Goal: Task Accomplishment & Management: Use online tool/utility

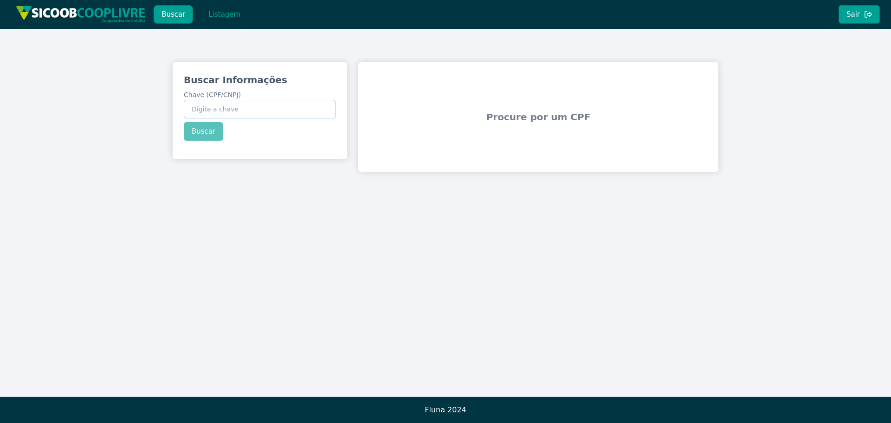
click at [221, 106] on input "Chave (CPF/CNPJ)" at bounding box center [260, 109] width 152 height 19
paste input "27.529.685/0001-14"
type input "27.529.685/0001-14"
click at [198, 133] on div "Buscar Informações Chave (CPF/CNPJ) 27.529.685/0001-14 Buscar" at bounding box center [260, 107] width 174 height 90
click at [198, 133] on button "Buscar" at bounding box center [203, 131] width 39 height 19
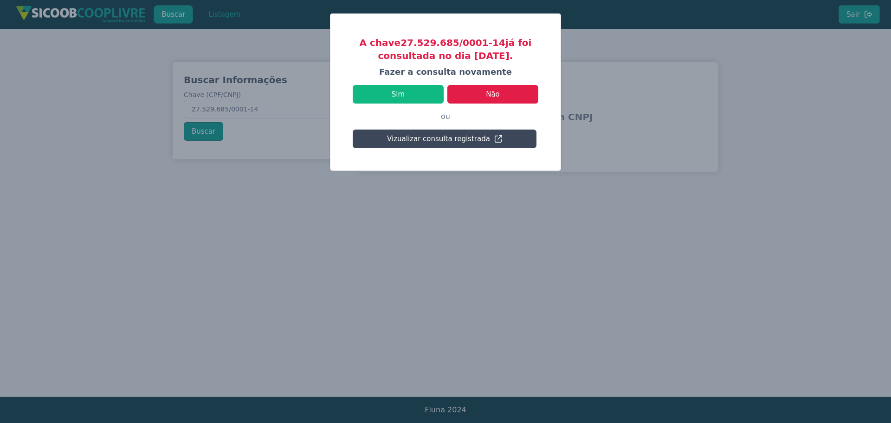
click at [403, 141] on button "Vizualizar consulta registrada" at bounding box center [444, 138] width 184 height 19
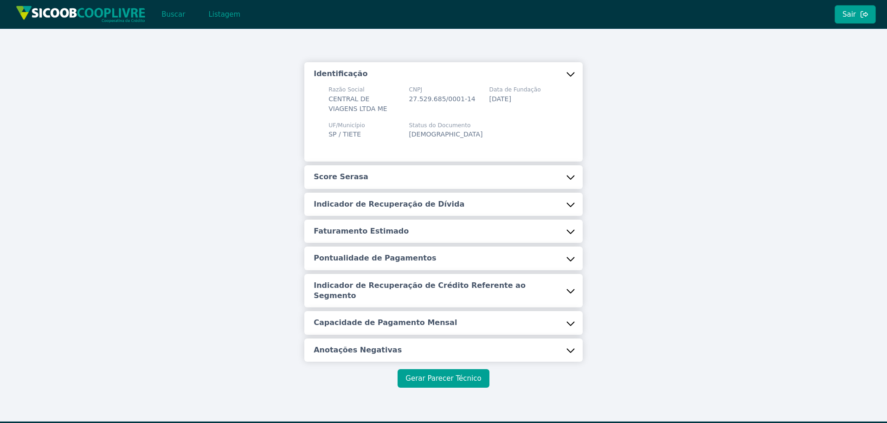
click at [420, 369] on button "Gerar Parecer Técnico" at bounding box center [442, 378] width 91 height 19
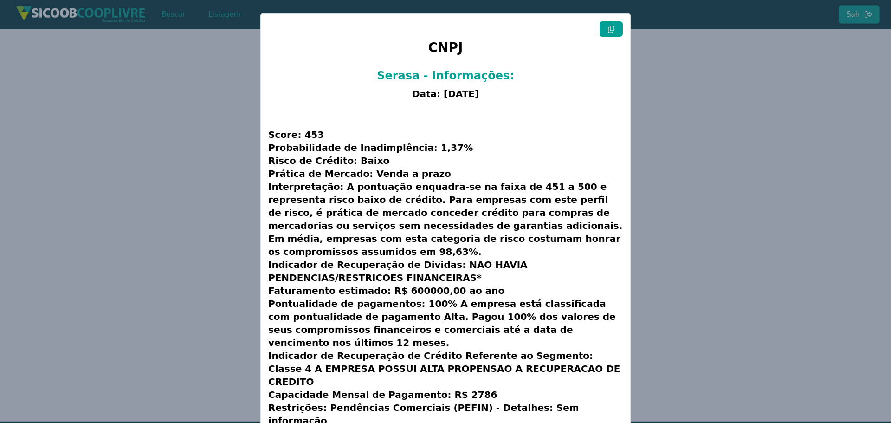
click at [612, 29] on icon at bounding box center [611, 29] width 6 height 7
